Goal: Transaction & Acquisition: Purchase product/service

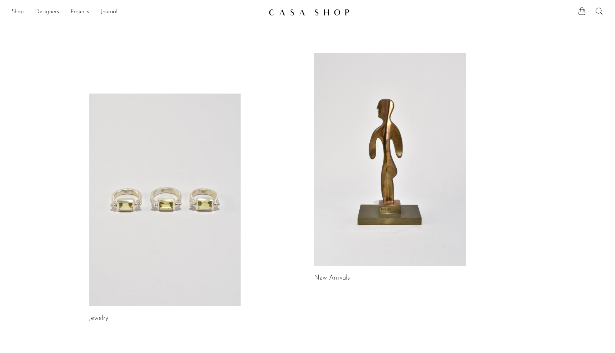
scroll to position [122, 0]
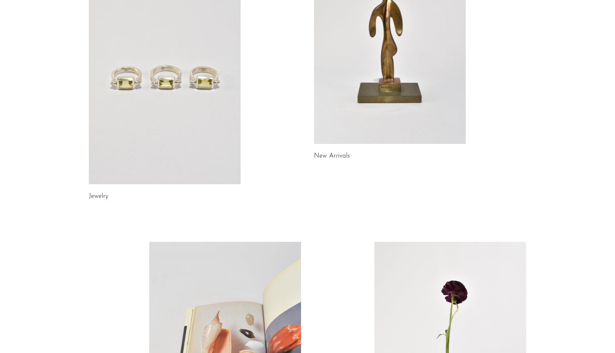
click at [201, 123] on link at bounding box center [165, 78] width 152 height 212
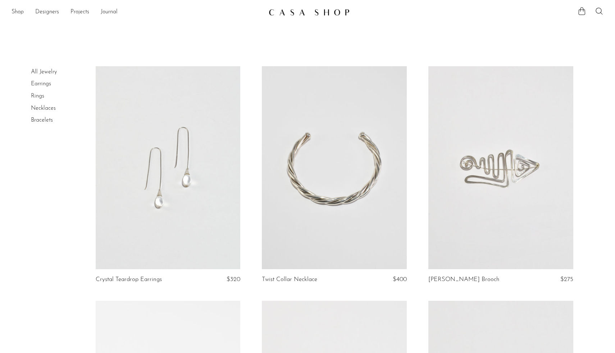
click at [46, 82] on link "Earrings" at bounding box center [41, 84] width 20 height 6
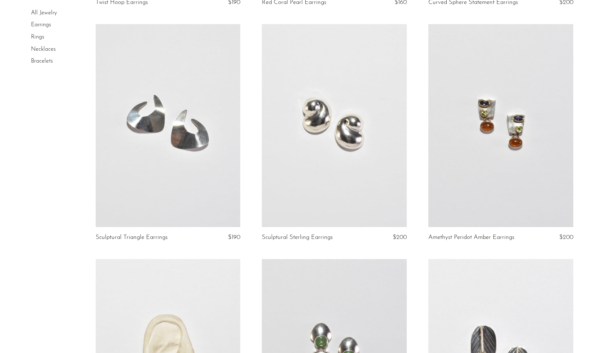
scroll to position [1723, 0]
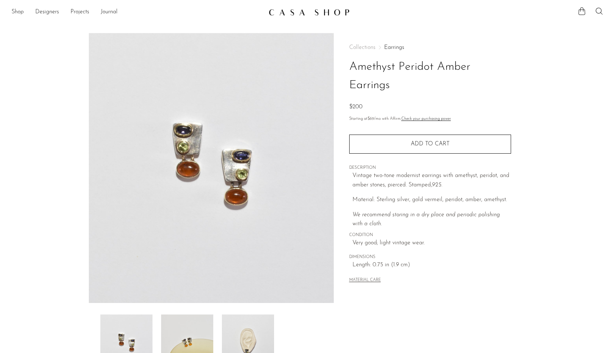
click at [248, 330] on img at bounding box center [248, 343] width 52 height 58
